Goal: Information Seeking & Learning: Learn about a topic

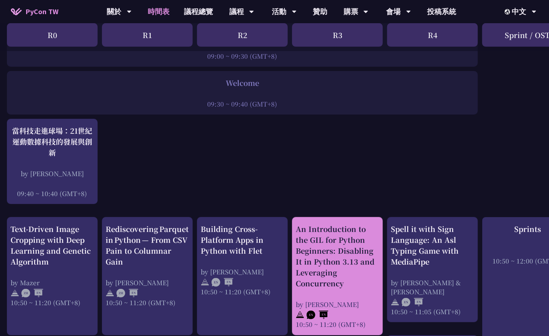
scroll to position [124, 0]
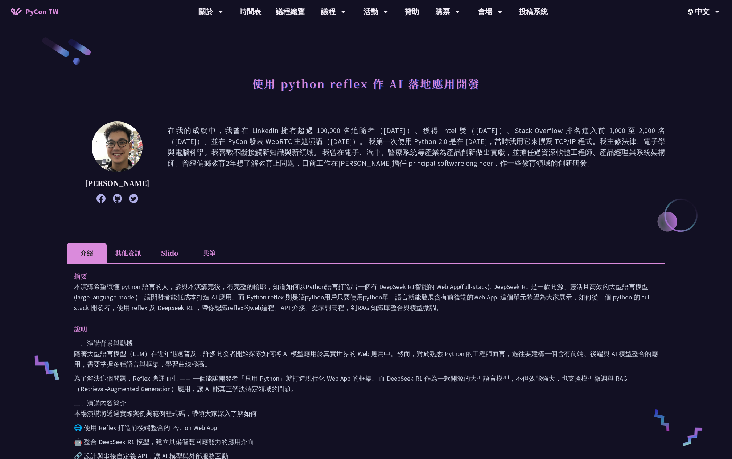
click at [207, 254] on li "共筆" at bounding box center [209, 253] width 40 height 20
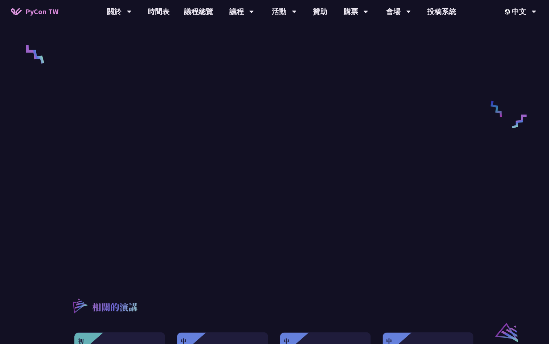
scroll to position [254, 0]
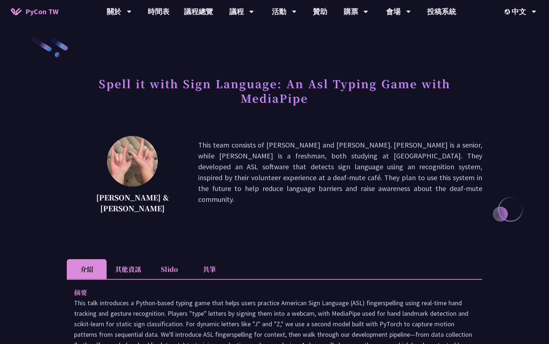
click at [219, 267] on li "共筆" at bounding box center [209, 269] width 40 height 20
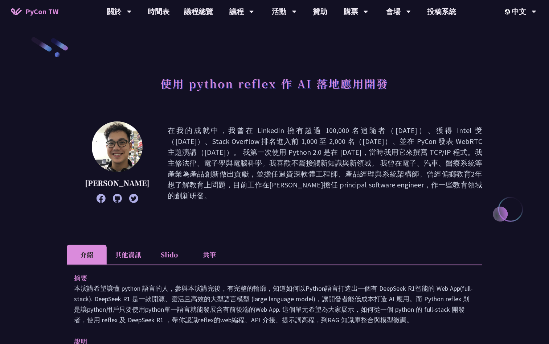
click at [207, 252] on li "共筆" at bounding box center [209, 255] width 40 height 20
